Goal: Task Accomplishment & Management: Use online tool/utility

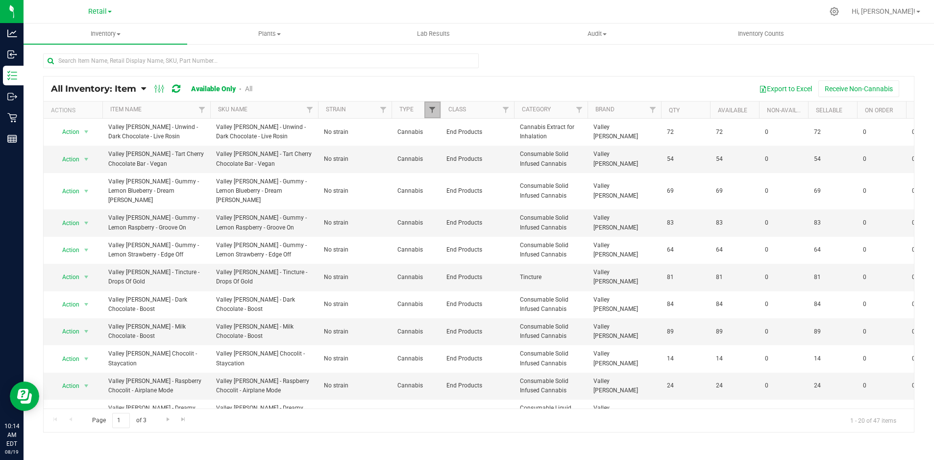
click at [434, 110] on span "Filter" at bounding box center [432, 110] width 8 height 8
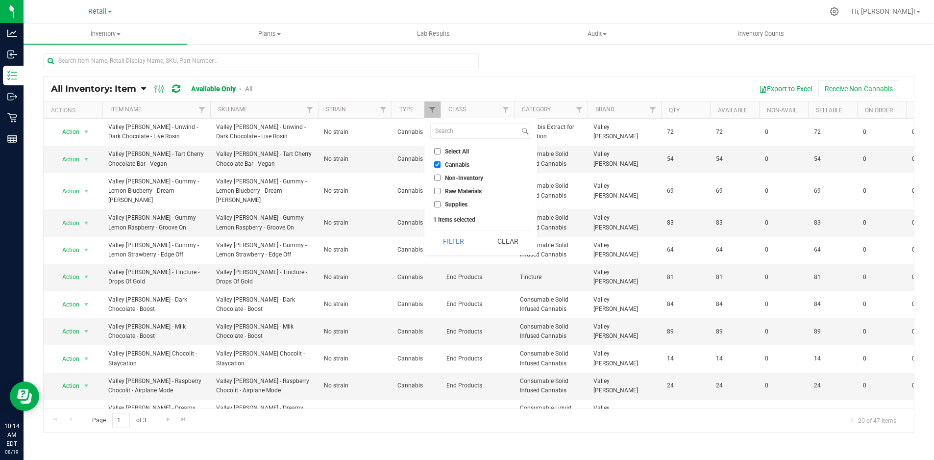
click at [439, 147] on li "Select All" at bounding box center [480, 151] width 101 height 10
click at [437, 150] on input "Select All" at bounding box center [437, 151] width 6 height 6
checkbox input "true"
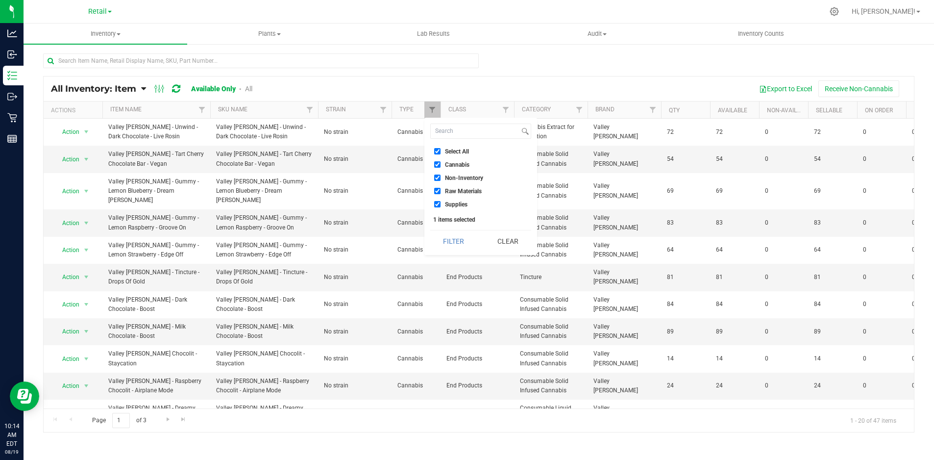
checkbox input "true"
click at [437, 150] on input "Select All" at bounding box center [437, 151] width 6 height 6
checkbox input "false"
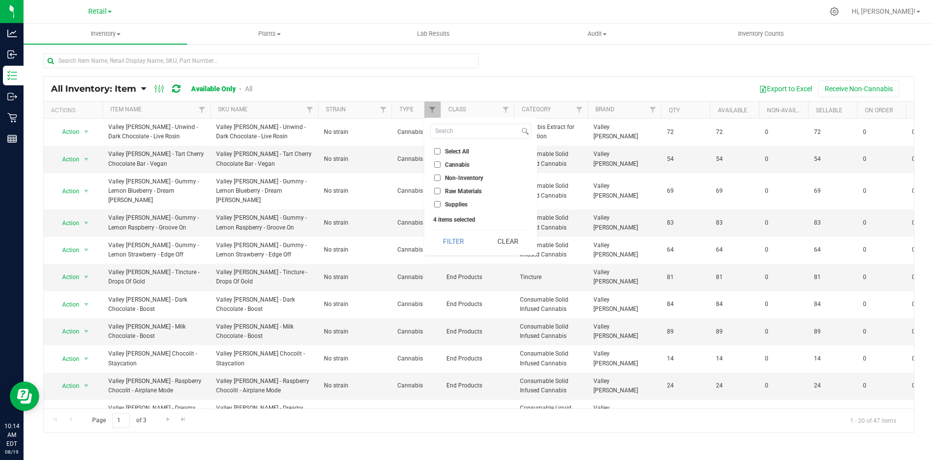
checkbox input "false"
click at [435, 201] on input "Supplies" at bounding box center [437, 204] width 6 height 6
checkbox input "true"
click at [447, 234] on button "Filter" at bounding box center [453, 241] width 47 height 22
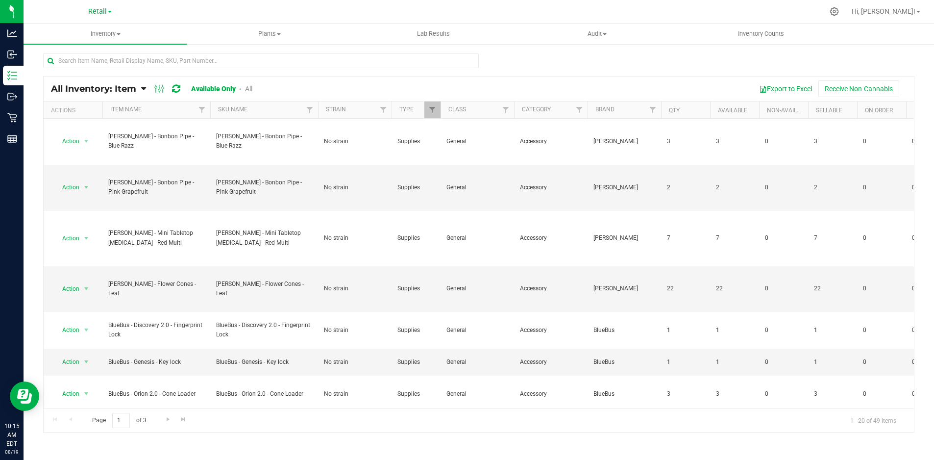
click at [252, 86] on link "All" at bounding box center [248, 89] width 7 height 8
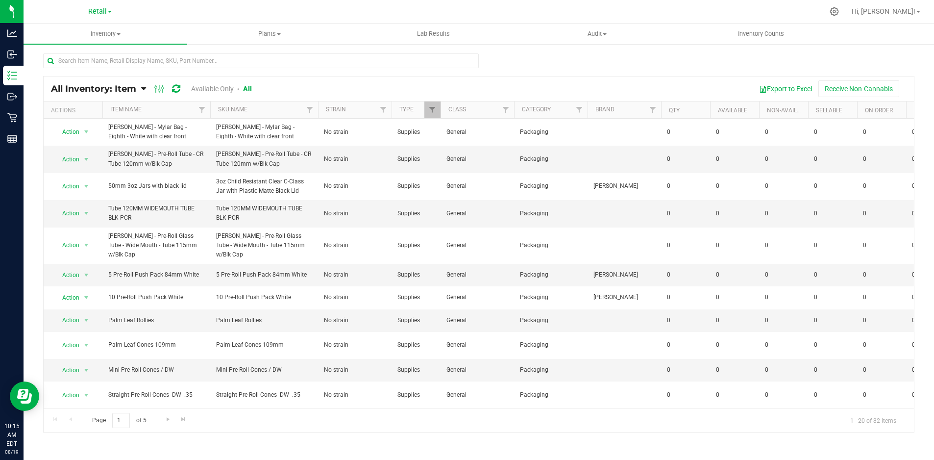
click at [209, 88] on link "Available Only" at bounding box center [212, 89] width 43 height 8
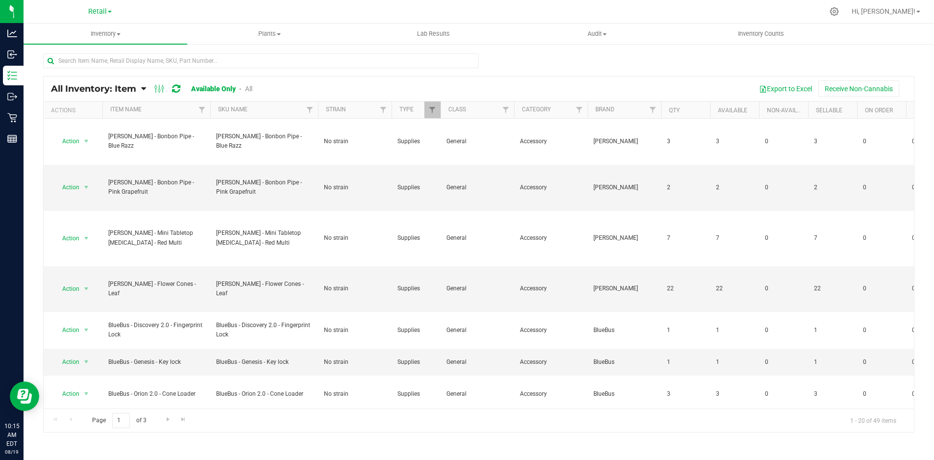
click at [250, 88] on link "All" at bounding box center [248, 89] width 7 height 8
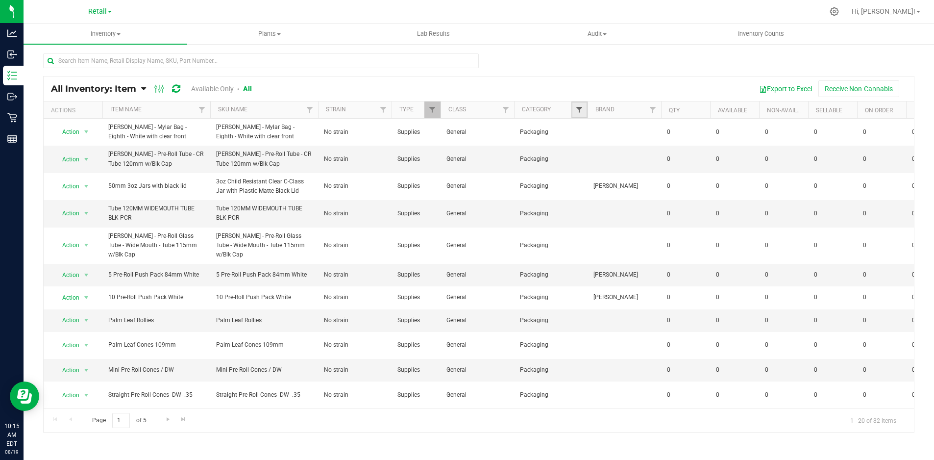
click at [576, 108] on span "Filter" at bounding box center [579, 110] width 8 height 8
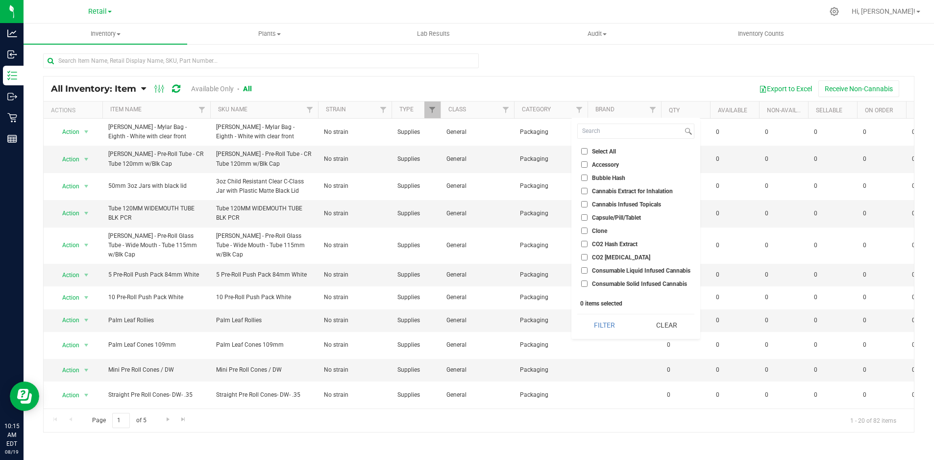
click at [584, 162] on input "Accessory" at bounding box center [584, 164] width 6 height 6
checkbox input "true"
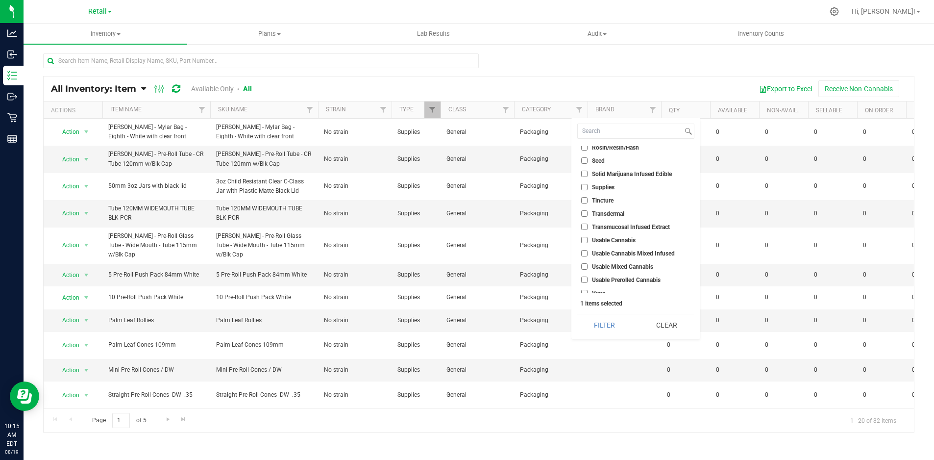
scroll to position [683, 0]
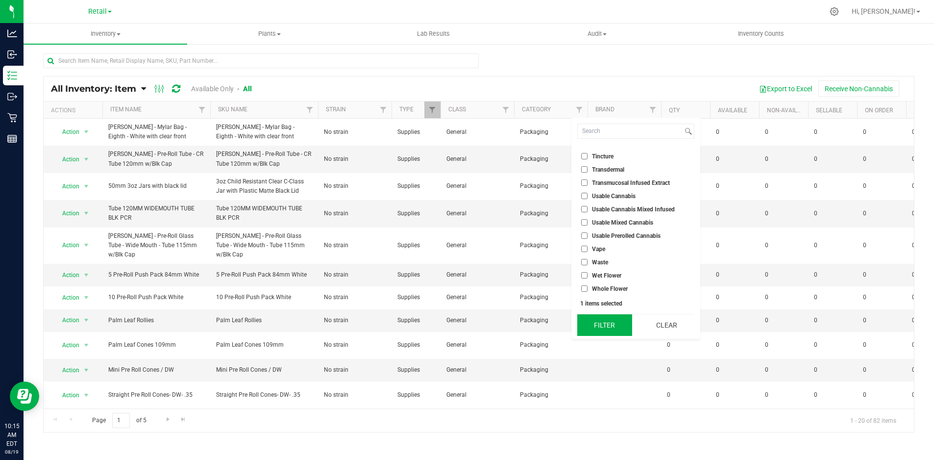
click at [613, 328] on button "Filter" at bounding box center [604, 325] width 55 height 22
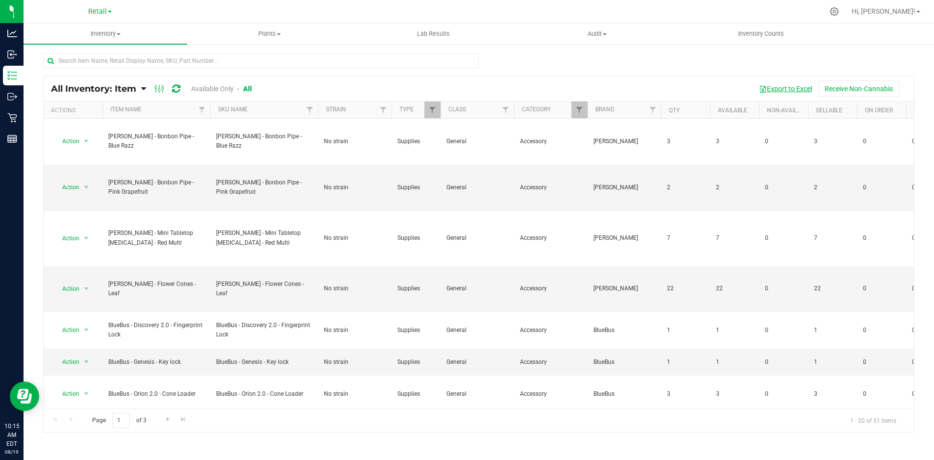
click at [785, 85] on button "Export to Excel" at bounding box center [786, 88] width 66 height 17
